Goal: Use online tool/utility: Utilize a website feature to perform a specific function

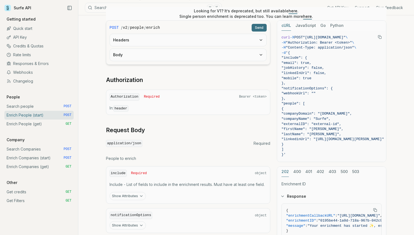
scroll to position [129, 0]
click at [179, 52] on button "Body" at bounding box center [188, 54] width 157 height 12
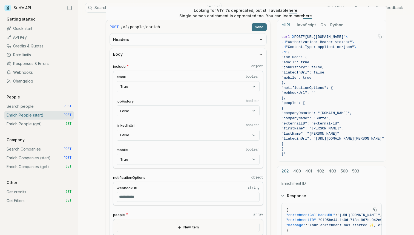
click at [179, 52] on button "Body" at bounding box center [188, 54] width 157 height 12
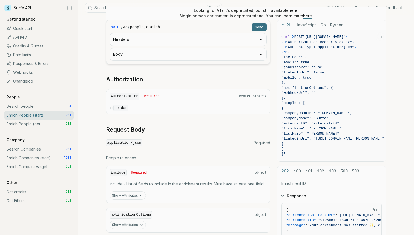
click at [183, 55] on button "Body" at bounding box center [188, 54] width 157 height 12
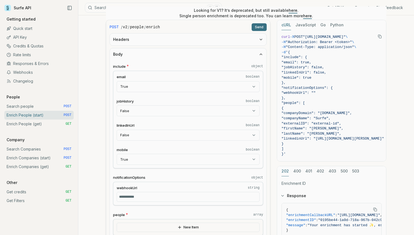
click at [183, 55] on button "Body" at bounding box center [188, 54] width 157 height 12
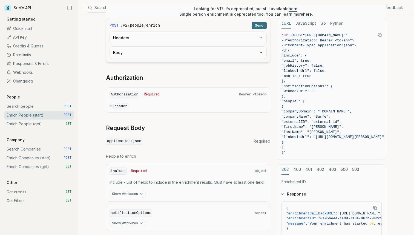
scroll to position [215, 0]
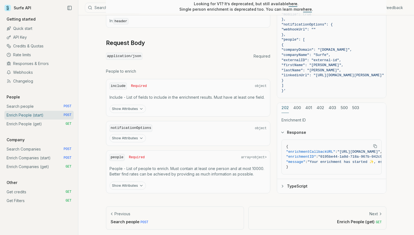
click at [128, 185] on button "Show Attributes" at bounding box center [128, 185] width 36 height 8
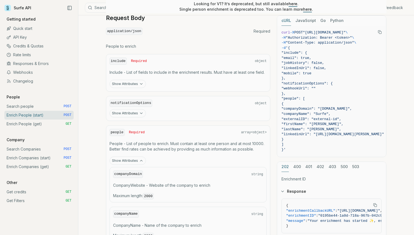
scroll to position [243, 0]
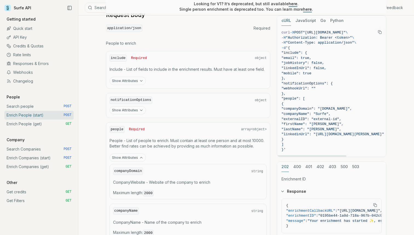
click at [38, 125] on link "Enrich People (get) GET" at bounding box center [38, 124] width 69 height 9
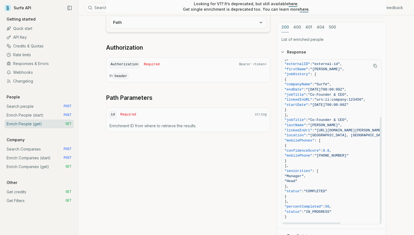
scroll to position [123, 0]
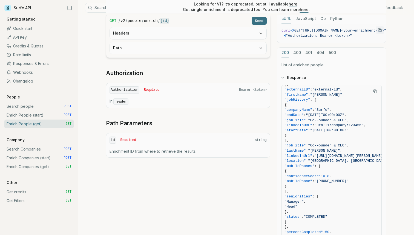
click at [201, 44] on button "Path" at bounding box center [188, 48] width 157 height 12
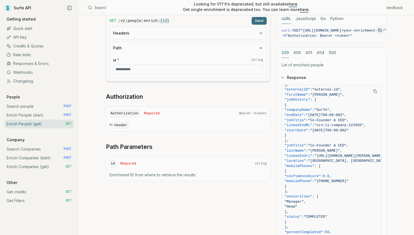
click at [201, 44] on button "Path" at bounding box center [188, 48] width 157 height 12
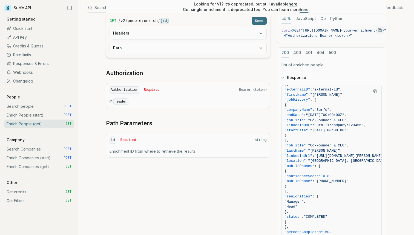
click at [192, 33] on button "Headers" at bounding box center [188, 33] width 157 height 12
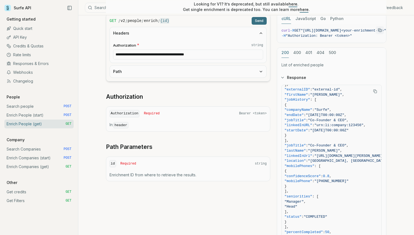
click at [192, 33] on button "Headers" at bounding box center [188, 33] width 157 height 12
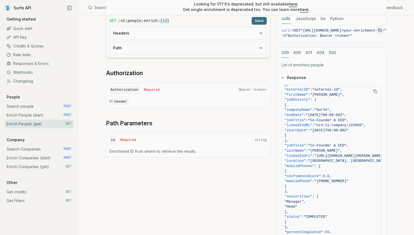
click at [60, 113] on link "Enrich People (start) POST" at bounding box center [38, 115] width 69 height 9
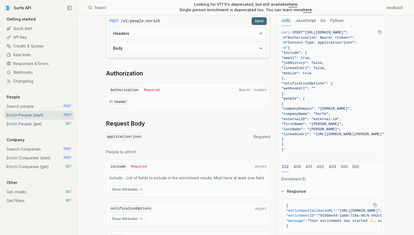
scroll to position [133, 0]
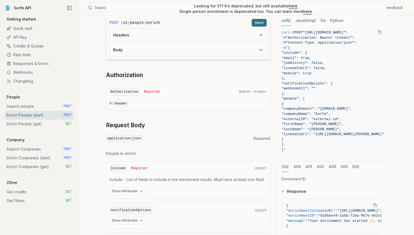
click at [189, 47] on button "Body" at bounding box center [188, 50] width 157 height 12
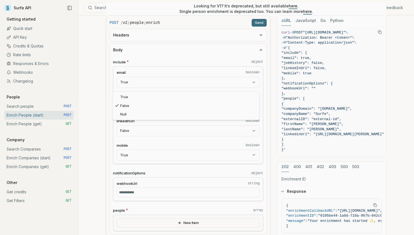
click at [154, 101] on body "Surfe API Get API Key Support Give feedback Getting started Quick start API Key…" at bounding box center [207, 182] width 414 height 630
select select "****"
click at [149, 129] on body "Surfe API Get API Key Support Give feedback Getting started Quick start API Key…" at bounding box center [207, 182] width 414 height 630
click at [257, 20] on button "Send" at bounding box center [259, 23] width 15 height 8
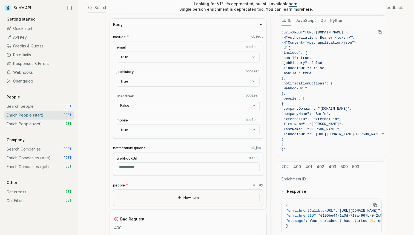
scroll to position [160, 0]
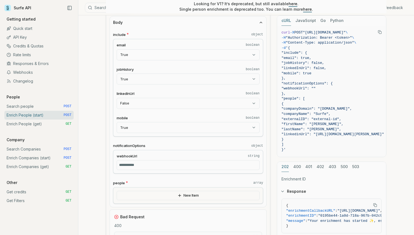
click at [189, 196] on button "New Item" at bounding box center [188, 195] width 143 height 9
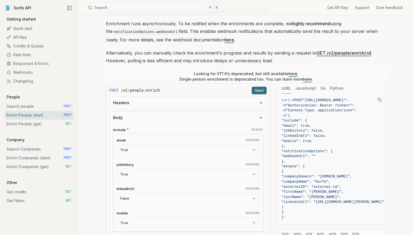
scroll to position [0, 0]
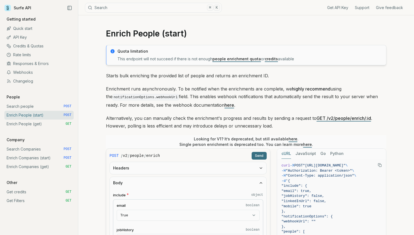
click at [258, 153] on button "Send" at bounding box center [259, 156] width 15 height 8
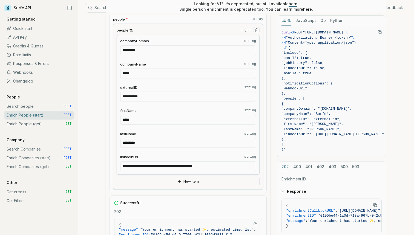
scroll to position [391, 0]
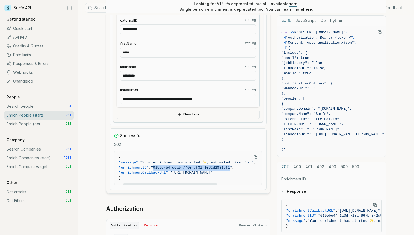
drag, startPoint x: 222, startPoint y: 167, endPoint x: 146, endPoint y: 166, distance: 76.5
click at [151, 166] on span ""0199c454-d6a9-7760-bf31-1062d2831ef1"" at bounding box center [191, 168] width 81 height 4
copy span "0199c454-d6a9-7760-bf31-1062d2831ef1"
click at [43, 125] on link "Enrich People (get) GET" at bounding box center [38, 124] width 69 height 9
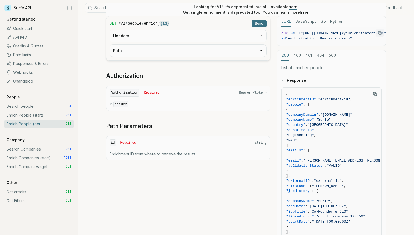
scroll to position [120, 0]
click at [164, 48] on button "Path" at bounding box center [188, 50] width 157 height 12
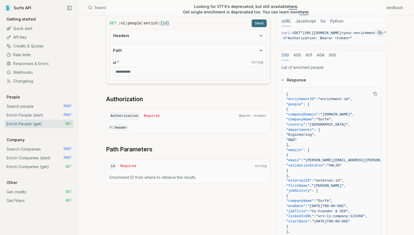
click at [159, 69] on input "id * string" at bounding box center [188, 72] width 150 height 10
paste input "**********"
type input "**********"
click at [259, 22] on button "Send" at bounding box center [259, 23] width 15 height 8
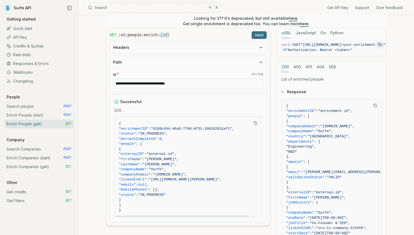
scroll to position [105, 0]
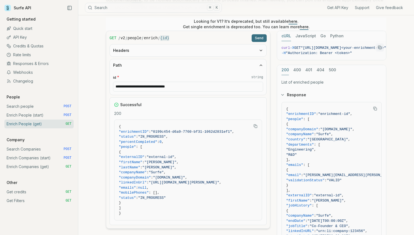
click at [259, 37] on button "Send" at bounding box center [259, 38] width 15 height 8
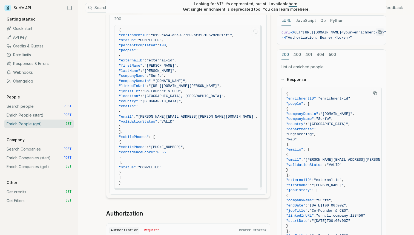
scroll to position [0, 0]
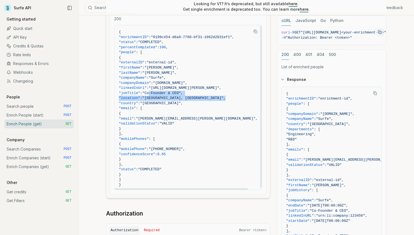
drag, startPoint x: 220, startPoint y: 95, endPoint x: 164, endPoint y: 91, distance: 56.1
click at [164, 91] on code "{ "enrichmentID" : "0199c454-d6a9-7760-bf31-1062d2831ef1" , "status" : "COMPLET…" at bounding box center [188, 109] width 139 height 158
click at [164, 91] on span ""Co-Founder & CEO"" at bounding box center [162, 93] width 38 height 4
drag, startPoint x: 156, startPoint y: 90, endPoint x: 180, endPoint y: 90, distance: 24.4
click at [180, 91] on span ""jobTitle" : "Co-Founder & CEO" ," at bounding box center [188, 93] width 139 height 5
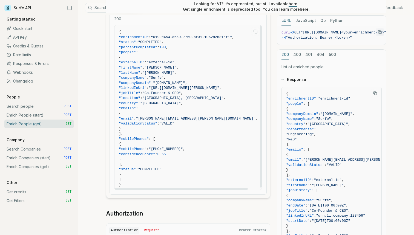
click at [180, 91] on span ""Co-Founder & CEO"" at bounding box center [162, 93] width 38 height 4
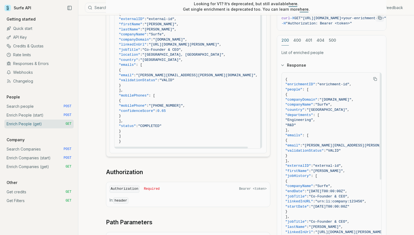
scroll to position [23, 0]
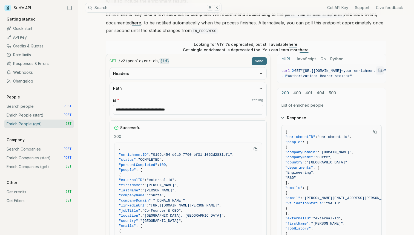
click at [44, 113] on link "Enrich People (start) POST" at bounding box center [38, 115] width 69 height 9
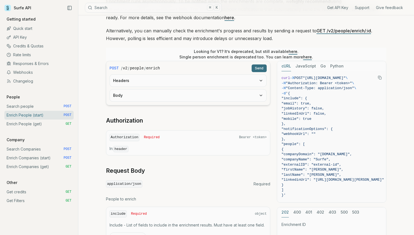
click at [147, 95] on button "Body" at bounding box center [188, 95] width 157 height 12
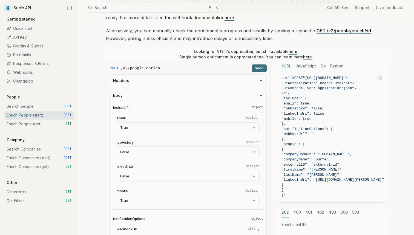
click at [139, 169] on fieldset "linkedInUrl boolean False **** ***** ****" at bounding box center [188, 173] width 143 height 18
click at [138, 177] on body "Surfe API Get API Key Support Give feedback Getting started Quick start API Key…" at bounding box center [207, 228] width 414 height 630
select select "****"
click at [134, 154] on body "Surfe API Get API Key Support Give feedback Getting started Quick start API Key…" at bounding box center [207, 228] width 414 height 630
select select "****"
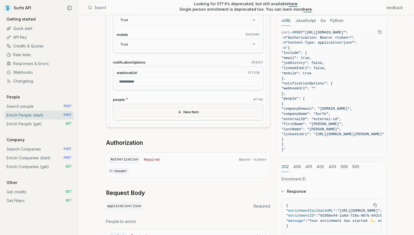
click at [157, 111] on button "New Item" at bounding box center [188, 111] width 143 height 9
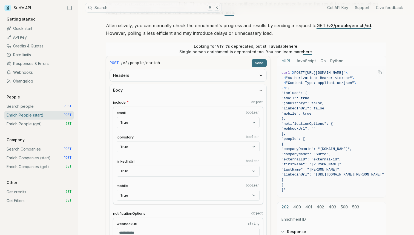
click at [261, 62] on button "Send" at bounding box center [259, 63] width 15 height 8
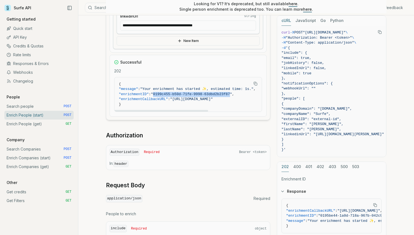
drag, startPoint x: 237, startPoint y: 94, endPoint x: 160, endPoint y: 93, distance: 76.5
click at [160, 93] on span ""0199c455-b50d-71fe-9998-63dbd2b23f87"" at bounding box center [191, 94] width 81 height 4
copy span "0199c455-b50d-71fe-9998-63dbd2b23f87"
click at [50, 121] on link "Enrich People (get) GET" at bounding box center [38, 124] width 69 height 9
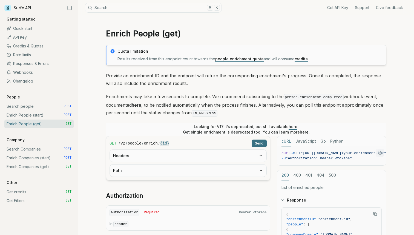
click at [205, 166] on button "Path" at bounding box center [188, 170] width 157 height 12
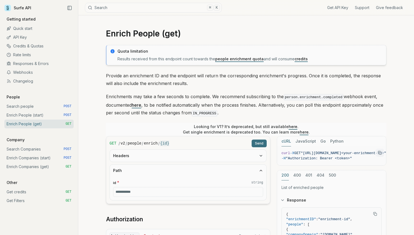
click at [154, 184] on label "id * string" at bounding box center [188, 182] width 150 height 5
click at [154, 187] on input "id * string" at bounding box center [188, 192] width 150 height 10
click at [150, 189] on input "id * string" at bounding box center [188, 192] width 150 height 10
paste input "**********"
type input "**********"
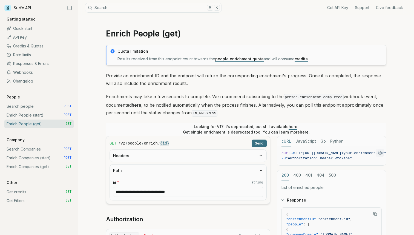
click at [255, 144] on button "Send" at bounding box center [259, 144] width 15 height 8
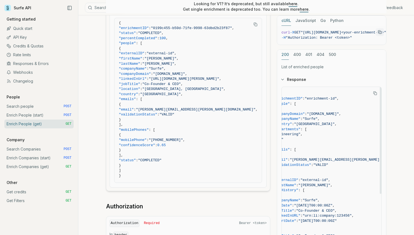
click at [376, 93] on icon "Copy Text" at bounding box center [376, 93] width 4 height 4
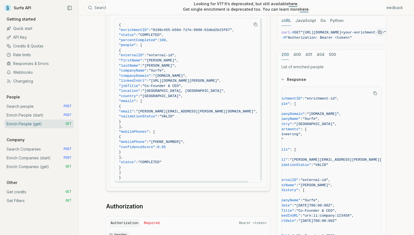
click at [257, 23] on icon "Copy Text" at bounding box center [256, 24] width 4 height 4
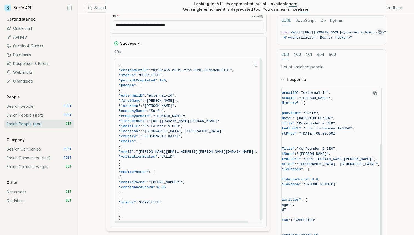
scroll to position [163, 0]
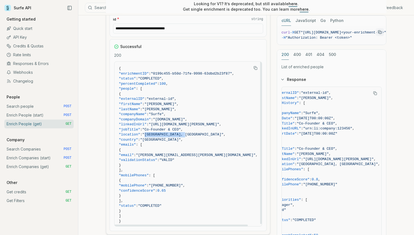
drag, startPoint x: 160, startPoint y: 133, endPoint x: 201, endPoint y: 135, distance: 40.9
click at [201, 135] on span ""[GEOGRAPHIC_DATA], [GEOGRAPHIC_DATA]"" at bounding box center [183, 134] width 81 height 4
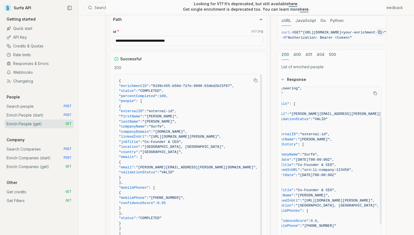
scroll to position [45, 14]
click at [298, 144] on span ""jobHistory"" at bounding box center [285, 145] width 26 height 4
click at [328, 135] on span ""external-id"" at bounding box center [314, 135] width 28 height 4
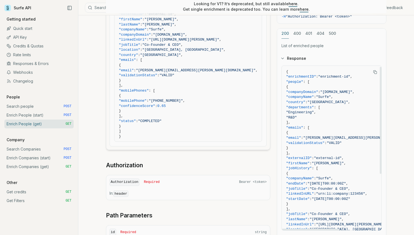
scroll to position [2, 0]
drag, startPoint x: 331, startPoint y: 104, endPoint x: 338, endPoint y: 115, distance: 13.1
click at [338, 115] on code "{ "enrichmentID" : "enrichment-id" , "people" : [ { "companyDomain" : "[DOMAIN_…" at bounding box center [355, 191] width 139 height 244
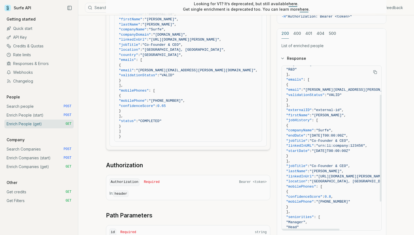
scroll to position [57, 0]
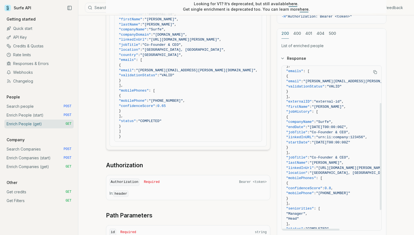
drag, startPoint x: 328, startPoint y: 109, endPoint x: 356, endPoint y: 149, distance: 48.9
click at [356, 149] on code "{ "enrichmentID" : "enrichment-id" , "people" : [ { "companyDomain" : "[DOMAIN_…" at bounding box center [355, 135] width 139 height 244
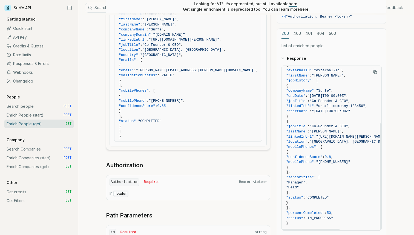
scroll to position [89, 1]
click at [301, 175] on span ""seniorities"" at bounding box center [299, 177] width 28 height 4
click at [313, 176] on span ""seniorities"" at bounding box center [299, 177] width 28 height 4
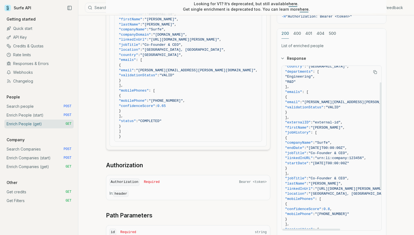
scroll to position [0, 1]
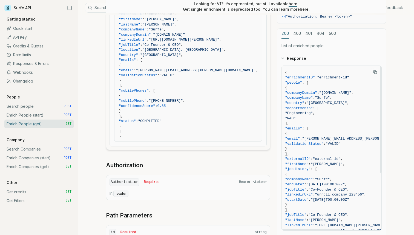
click at [299, 112] on span ""Engineering"" at bounding box center [299, 113] width 28 height 4
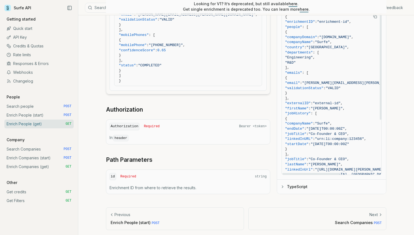
scroll to position [23, 1]
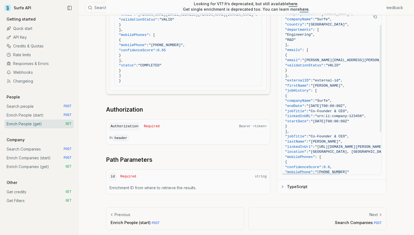
drag, startPoint x: 328, startPoint y: 89, endPoint x: 374, endPoint y: 130, distance: 62.4
click at [374, 130] on code "{ "enrichmentID" : "enrichment-id" , "people" : [ { "companyDomain" : "[DOMAIN_…" at bounding box center [354, 114] width 139 height 244
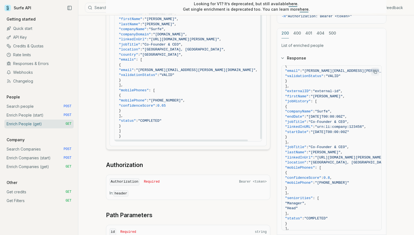
scroll to position [246, 0]
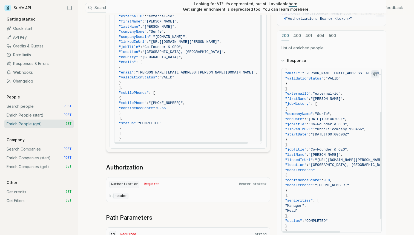
click at [319, 88] on span "]," at bounding box center [354, 88] width 139 height 5
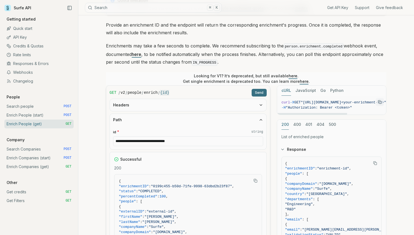
scroll to position [50, 0]
click at [143, 107] on button "Headers" at bounding box center [188, 106] width 157 height 12
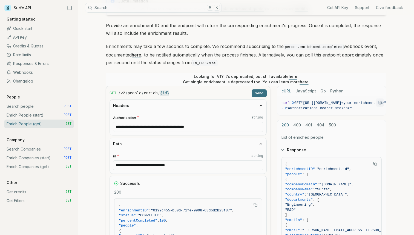
click at [143, 107] on button "Headers" at bounding box center [188, 106] width 157 height 12
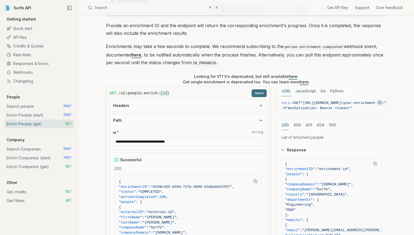
click at [240, 104] on button "Headers" at bounding box center [188, 106] width 157 height 12
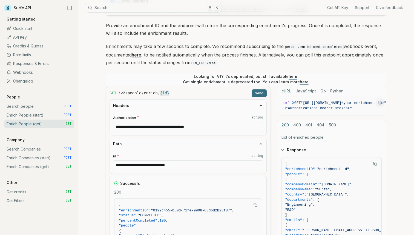
click at [222, 126] on input "**********" at bounding box center [188, 127] width 150 height 10
click at [262, 103] on icon "button" at bounding box center [261, 105] width 4 height 4
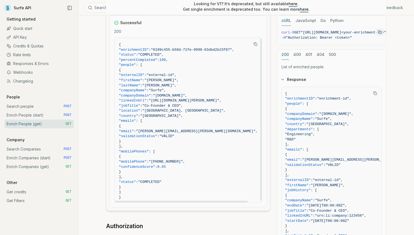
scroll to position [0, 0]
